Goal: Information Seeking & Learning: Learn about a topic

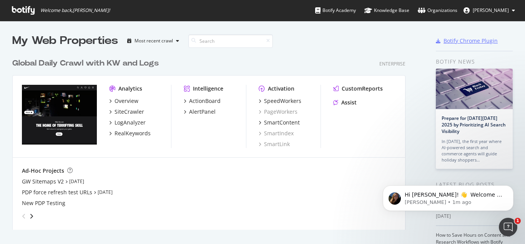
click at [465, 40] on div "Botify Chrome Plugin" at bounding box center [471, 41] width 54 height 8
click at [509, 229] on icon "Open Intercom Messenger" at bounding box center [507, 225] width 13 height 13
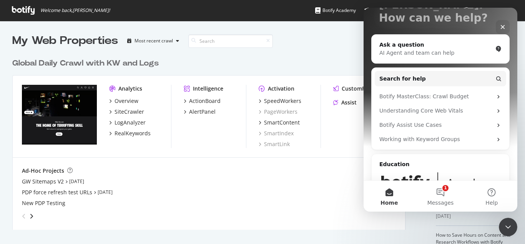
scroll to position [109, 0]
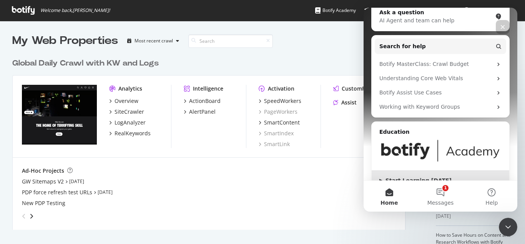
click at [410, 176] on div "▶ Start Learning Today" at bounding box center [441, 180] width 122 height 8
click at [254, 196] on div "GW Sitemaps V2 Sep 18th 25 PDP force refresh test URLs Nov 26th 24 New PDP Test…" at bounding box center [209, 191] width 374 height 29
click at [447, 192] on button "1 Messages" at bounding box center [440, 195] width 51 height 31
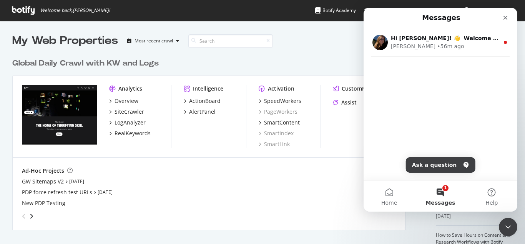
click at [442, 190] on button "1 Messages" at bounding box center [440, 195] width 51 height 31
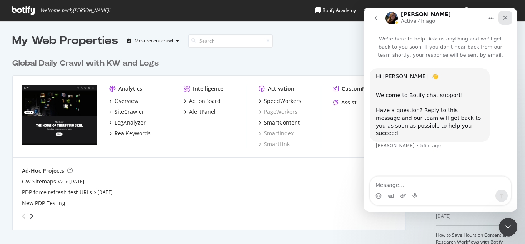
click at [504, 17] on icon "Close" at bounding box center [506, 18] width 6 height 6
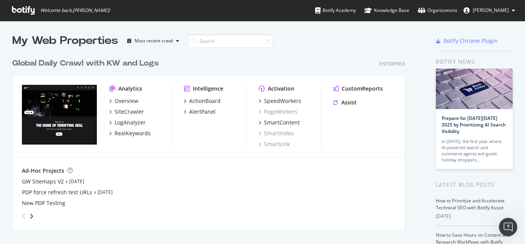
scroll to position [0, 0]
click at [128, 113] on div "SiteCrawler" at bounding box center [130, 112] width 30 height 8
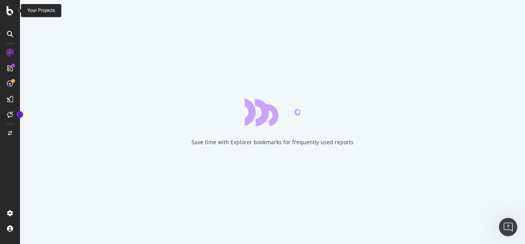
click at [12, 9] on icon at bounding box center [10, 10] width 7 height 9
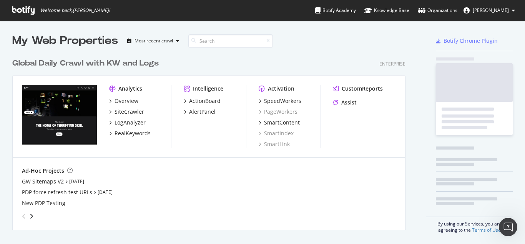
scroll to position [238, 514]
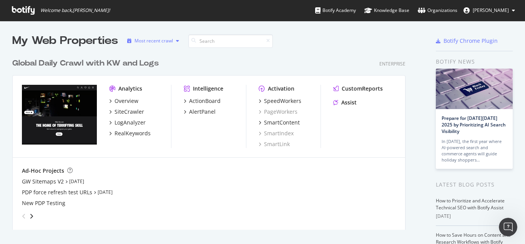
click at [179, 42] on icon "button" at bounding box center [177, 40] width 3 height 5
click at [325, 47] on div "My Web Properties Most recent crawl" at bounding box center [190, 40] width 357 height 15
click at [446, 11] on div "Organizations" at bounding box center [438, 11] width 40 height 8
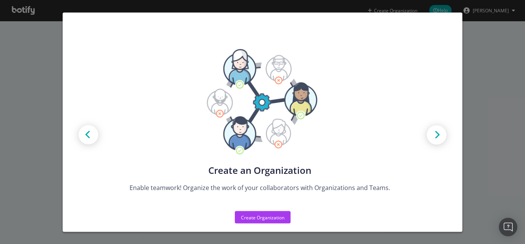
click at [502, 152] on div "Create new Projects for your Teams Create the exact model that matches your Org…" at bounding box center [262, 122] width 525 height 244
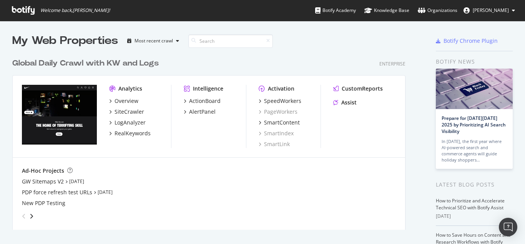
click at [514, 10] on icon at bounding box center [513, 10] width 3 height 5
click at [312, 57] on div "Global Daily Crawl with KW and Logs Enterprise Analytics Overview SiteCrawler L…" at bounding box center [212, 138] width 400 height 181
click at [227, 39] on input at bounding box center [231, 40] width 85 height 13
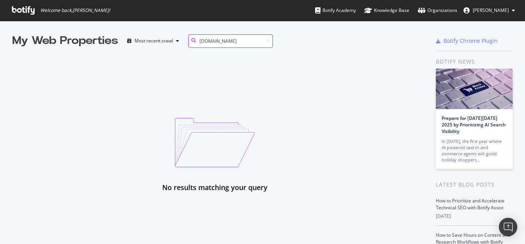
type input "[DOMAIN_NAME]"
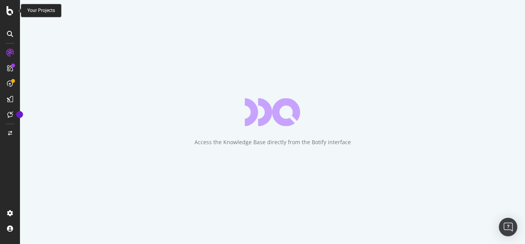
click at [12, 13] on icon at bounding box center [10, 10] width 7 height 9
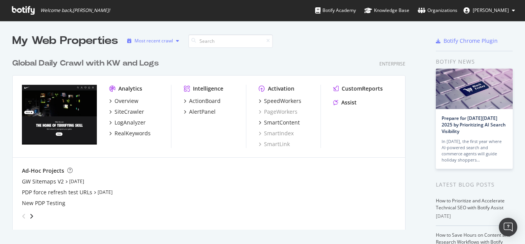
click at [151, 40] on div "Most recent crawl" at bounding box center [154, 40] width 38 height 5
click at [150, 68] on div "Alphabetical order" at bounding box center [163, 66] width 40 height 7
click at [179, 43] on icon "button" at bounding box center [179, 40] width 3 height 5
click at [213, 61] on div "Global Daily Crawl with KW and Logs Enterprise" at bounding box center [209, 63] width 394 height 11
click at [216, 38] on input at bounding box center [233, 40] width 85 height 13
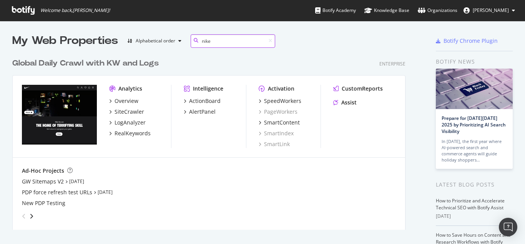
type input "nike"
click at [273, 57] on div "Global Daily Crawl with KW and Logs Enterprise Analytics Overview SiteCrawler L…" at bounding box center [212, 138] width 400 height 181
click at [28, 87] on img "grid" at bounding box center [59, 115] width 75 height 60
click at [32, 217] on icon "angle-right" at bounding box center [32, 216] width 4 height 6
click at [35, 216] on div "grid" at bounding box center [207, 214] width 377 height 15
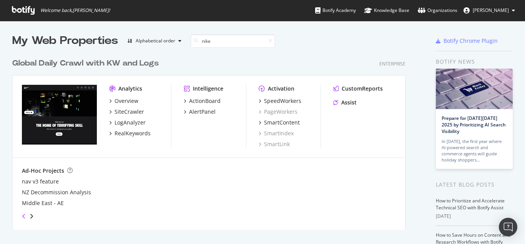
click at [22, 216] on icon "angle-left" at bounding box center [24, 216] width 4 height 6
click at [126, 111] on div "SiteCrawler" at bounding box center [130, 112] width 30 height 8
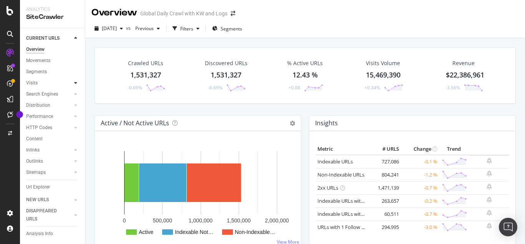
click at [74, 84] on icon at bounding box center [75, 82] width 3 height 5
click at [74, 117] on icon at bounding box center [75, 116] width 3 height 5
click at [40, 140] on div "Content" at bounding box center [34, 139] width 17 height 8
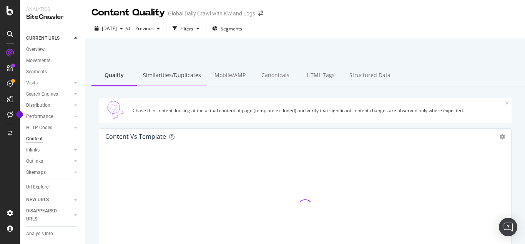
click at [178, 75] on div "Similarities/Duplicates" at bounding box center [172, 75] width 70 height 21
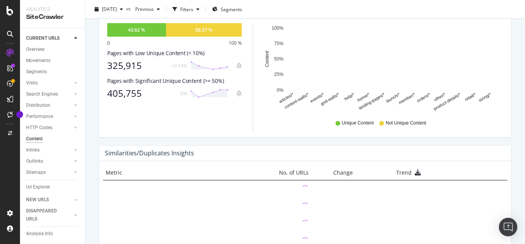
scroll to position [375, 0]
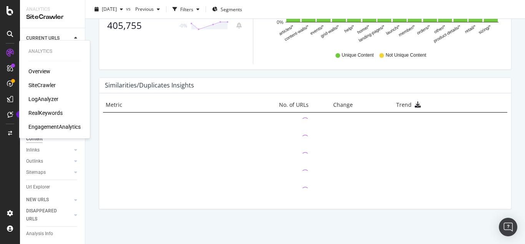
click at [46, 84] on div "SiteCrawler" at bounding box center [41, 85] width 27 height 8
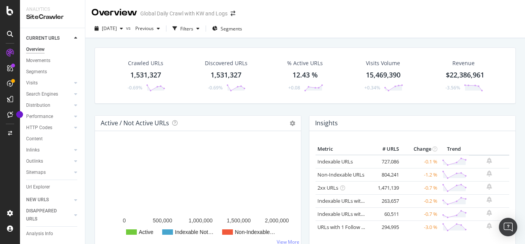
scroll to position [77, 0]
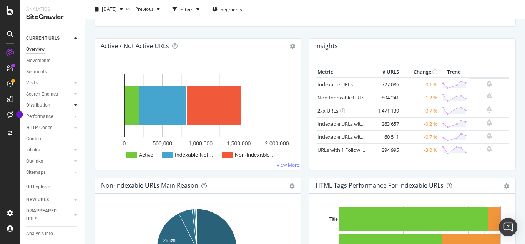
click at [74, 103] on icon at bounding box center [75, 105] width 3 height 5
click at [38, 104] on div "Distribution" at bounding box center [38, 105] width 24 height 8
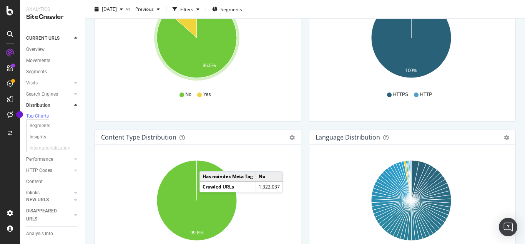
scroll to position [841, 0]
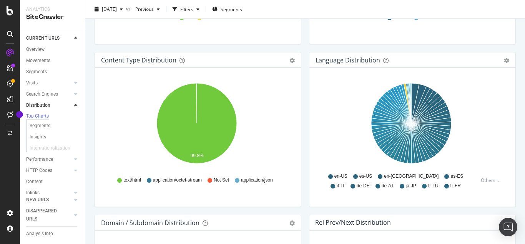
click at [354, 176] on icon at bounding box center [356, 176] width 5 height 5
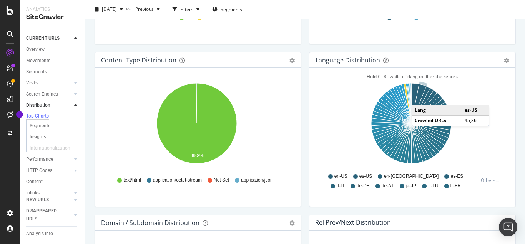
click at [417, 97] on icon "A chart." at bounding box center [419, 103] width 15 height 39
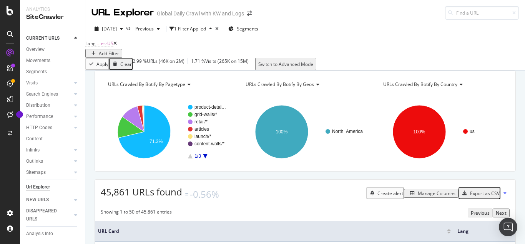
click at [315, 87] on icon at bounding box center [316, 84] width 5 height 5
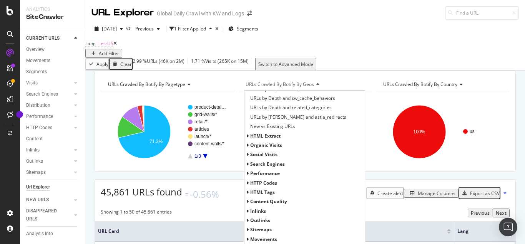
click at [377, 165] on rect "A chart." at bounding box center [442, 131] width 132 height 67
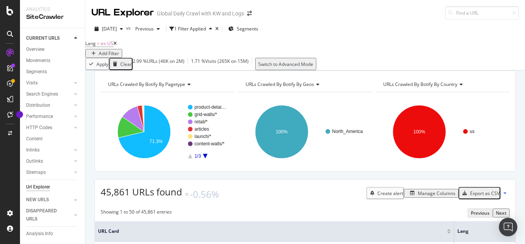
click at [447, 87] on span "URLs Crawled By Botify By country" at bounding box center [421, 84] width 74 height 7
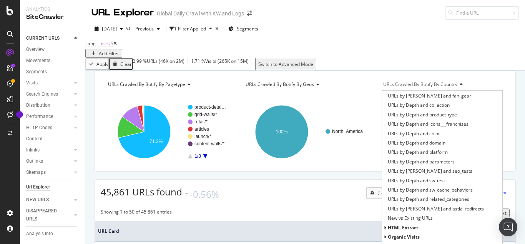
scroll to position [385, 0]
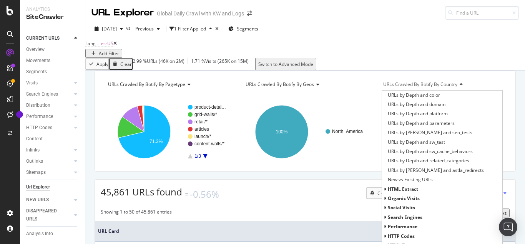
click at [344, 165] on rect "A chart." at bounding box center [305, 131] width 132 height 67
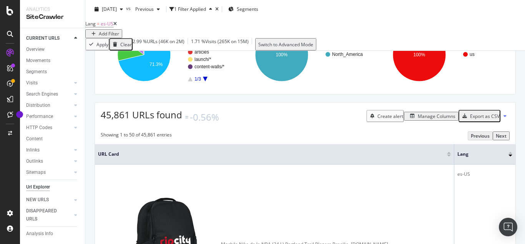
scroll to position [0, 0]
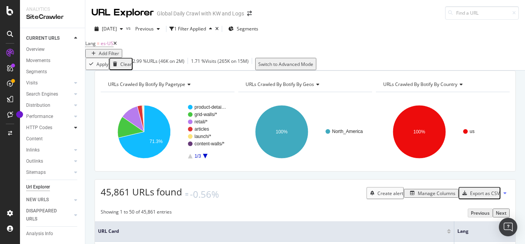
click at [74, 127] on icon at bounding box center [75, 127] width 3 height 5
click at [44, 127] on div "HTTP Codes" at bounding box center [39, 127] width 26 height 8
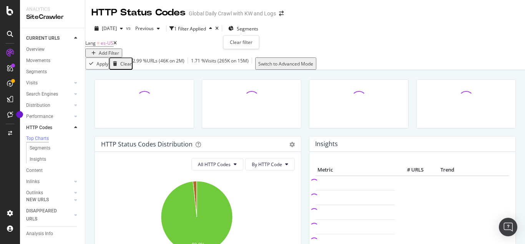
click at [219, 28] on icon "times" at bounding box center [216, 28] width 3 height 5
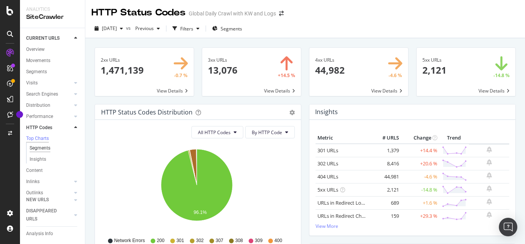
click at [50, 151] on div "Segments" at bounding box center [40, 148] width 21 height 8
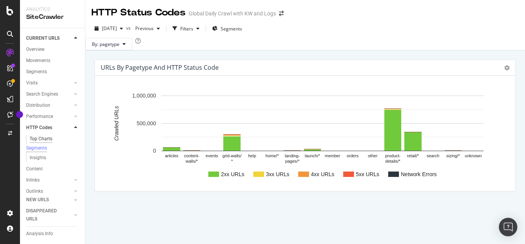
click at [39, 138] on div "Top Charts" at bounding box center [41, 139] width 23 height 8
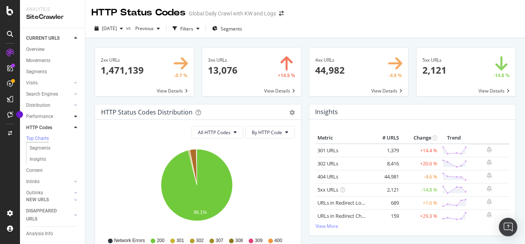
click at [74, 116] on icon at bounding box center [75, 116] width 3 height 5
click at [36, 116] on div "Performance" at bounding box center [39, 116] width 27 height 8
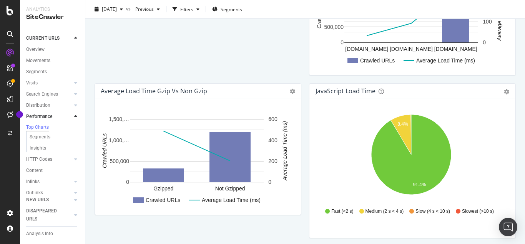
scroll to position [654, 0]
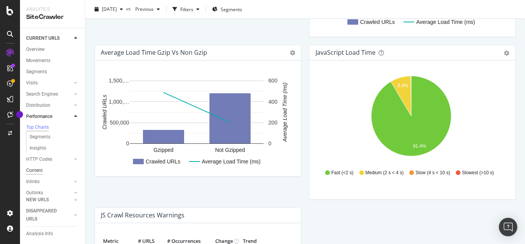
click at [37, 172] on div "Content" at bounding box center [34, 170] width 17 height 8
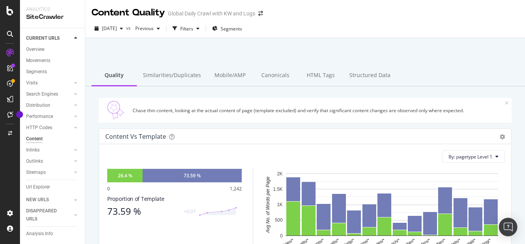
click at [504, 103] on div "Chase thin content, looking at the actual content of page (template excluded) a…" at bounding box center [305, 110] width 413 height 25
click at [505, 101] on icon at bounding box center [506, 103] width 3 height 5
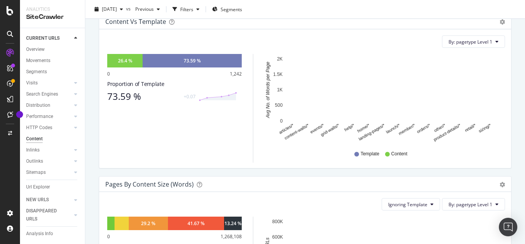
scroll to position [7, 0]
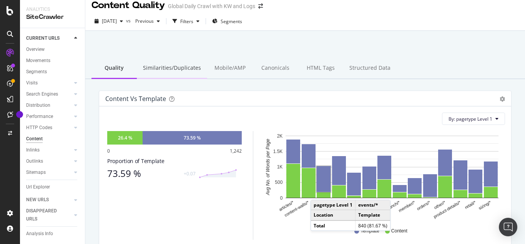
click at [161, 67] on div "Similarities/Duplicates" at bounding box center [172, 68] width 70 height 21
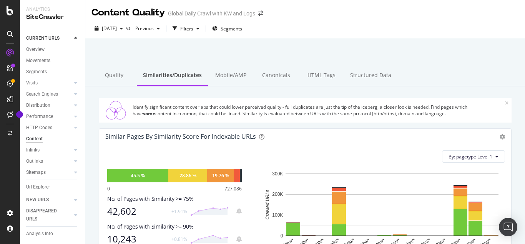
click at [505, 103] on icon at bounding box center [506, 103] width 3 height 5
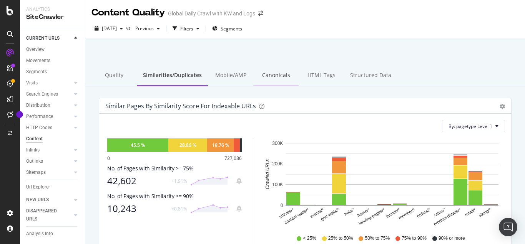
click at [270, 73] on div "Canonicals" at bounding box center [276, 75] width 45 height 21
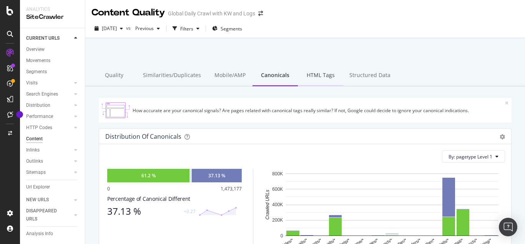
click at [322, 77] on div "HTML Tags" at bounding box center [320, 75] width 45 height 21
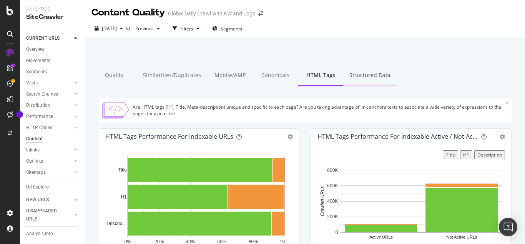
click at [370, 78] on div "Structured Data" at bounding box center [370, 75] width 53 height 21
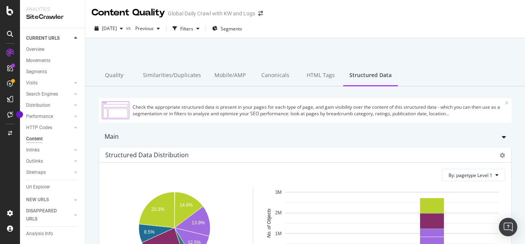
click at [505, 102] on icon at bounding box center [506, 103] width 3 height 5
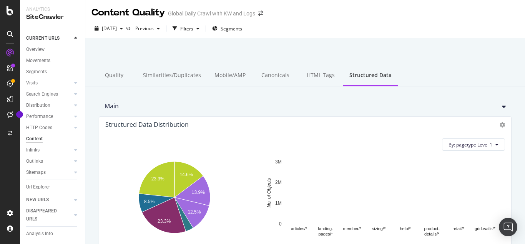
scroll to position [77, 0]
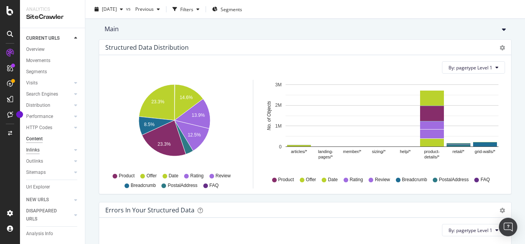
click at [35, 150] on div "Inlinks" at bounding box center [32, 150] width 13 height 8
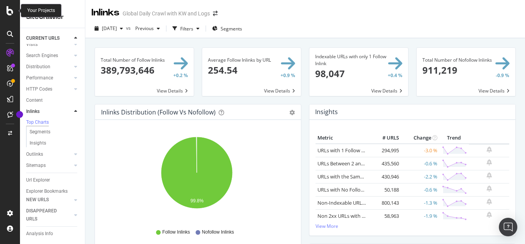
click at [8, 12] on icon at bounding box center [10, 10] width 7 height 9
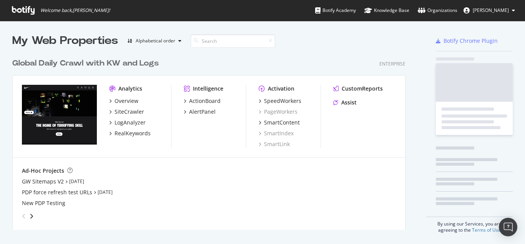
scroll to position [238, 514]
